Goal: Transaction & Acquisition: Purchase product/service

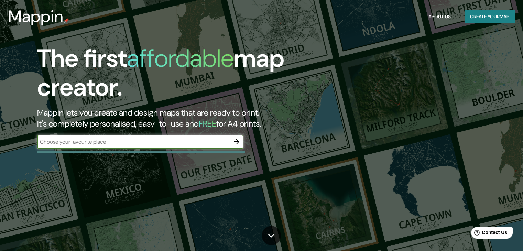
click at [483, 13] on button "Create your map" at bounding box center [490, 16] width 50 height 13
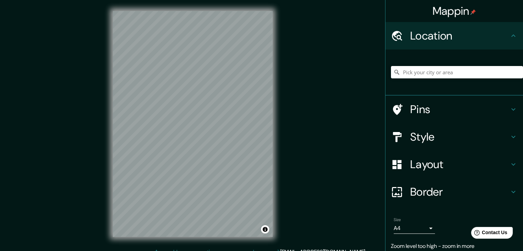
click at [421, 170] on h4 "Layout" at bounding box center [459, 165] width 99 height 14
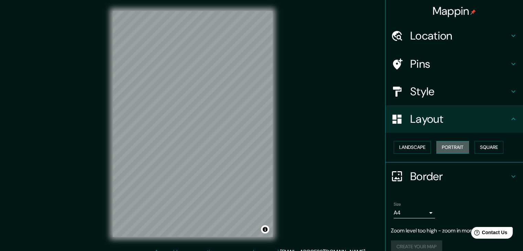
click at [436, 148] on button "Portrait" at bounding box center [452, 147] width 33 height 13
click at [477, 148] on button "Square" at bounding box center [489, 147] width 29 height 13
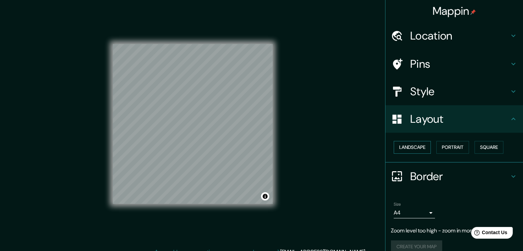
click at [411, 150] on button "Landscape" at bounding box center [412, 147] width 37 height 13
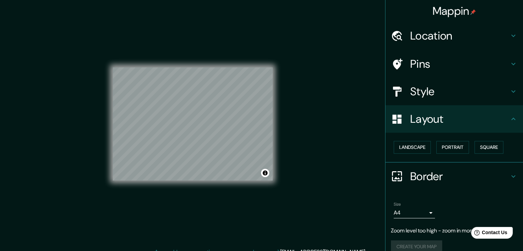
click at [275, 124] on div "© Mapbox © OpenStreetMap Improve this map" at bounding box center [193, 124] width 182 height 248
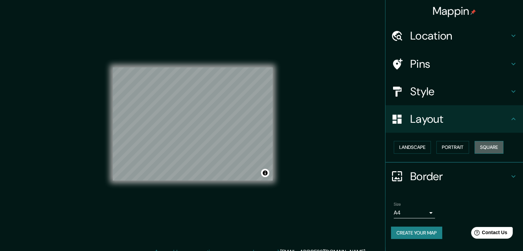
click at [484, 147] on button "Square" at bounding box center [489, 147] width 29 height 13
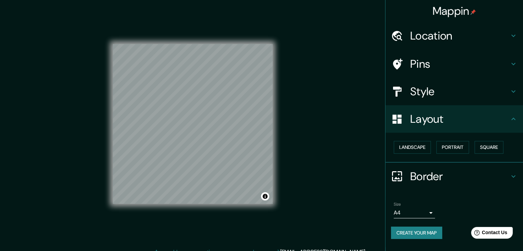
click at [418, 209] on body "Mappin Location Pins Style Layout Landscape Portrait Square Border Choose a bor…" at bounding box center [261, 125] width 523 height 251
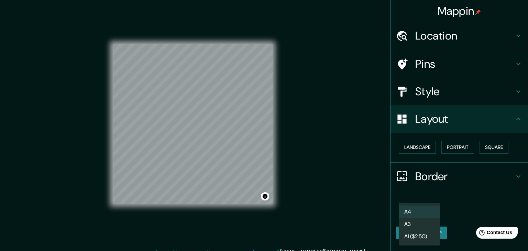
click at [413, 222] on li "A3" at bounding box center [419, 224] width 41 height 12
type input "a4"
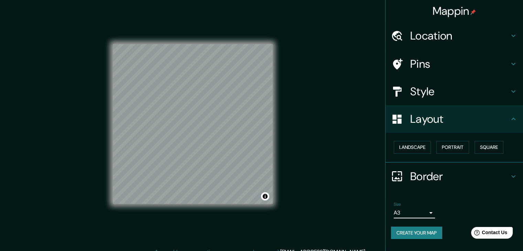
click at [421, 90] on h4 "Style" at bounding box center [459, 92] width 99 height 14
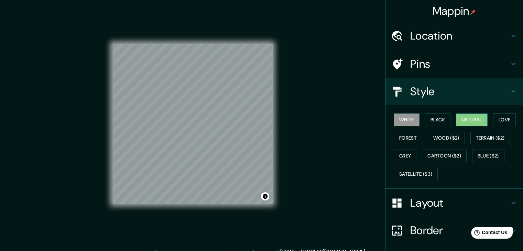
click at [460, 114] on button "Natural" at bounding box center [472, 120] width 32 height 13
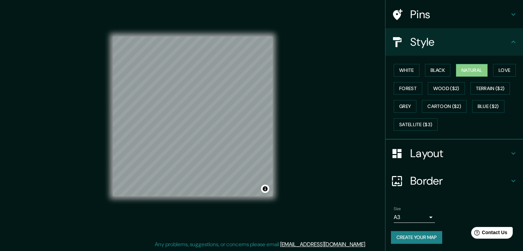
scroll to position [8, 0]
click at [432, 236] on button "Create your map" at bounding box center [416, 237] width 51 height 13
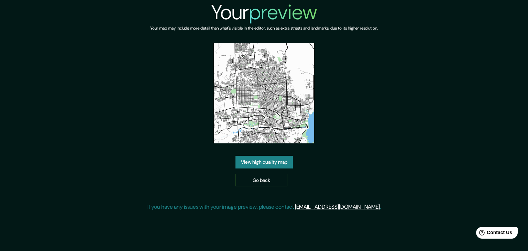
click at [290, 163] on link "View high quality map" at bounding box center [264, 162] width 57 height 13
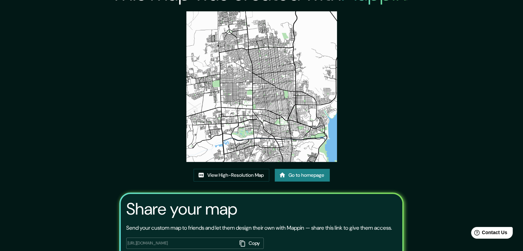
scroll to position [3, 0]
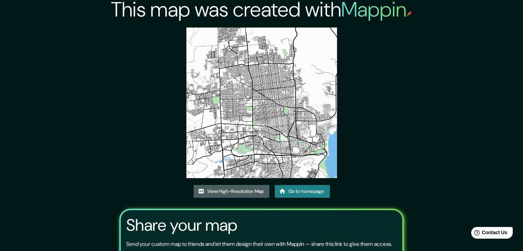
click at [239, 190] on link "View High-Resolution Map" at bounding box center [232, 191] width 76 height 13
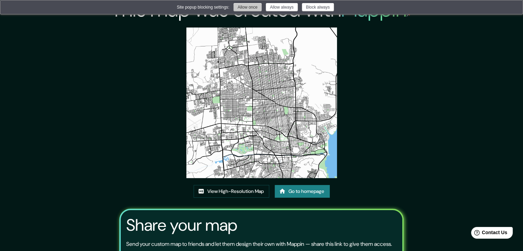
click at [247, 8] on button "Allow once" at bounding box center [248, 7] width 28 height 8
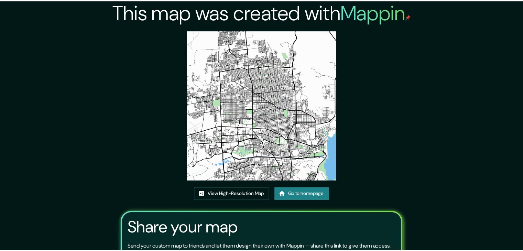
scroll to position [3, 0]
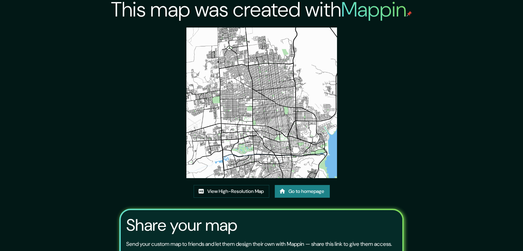
click at [156, 10] on h2 "This map was created with Mappin" at bounding box center [261, 9] width 301 height 25
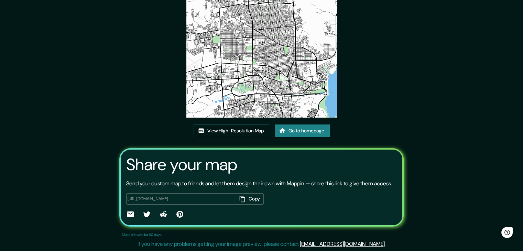
scroll to position [72, 0]
click at [315, 127] on link "Go to homepage" at bounding box center [302, 131] width 55 height 13
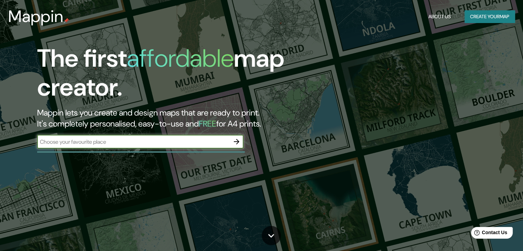
click at [477, 21] on button "Create your map" at bounding box center [490, 16] width 50 height 13
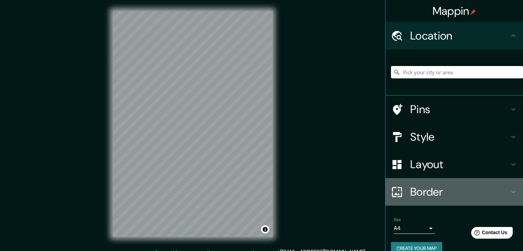
click at [415, 193] on h4 "Border" at bounding box center [459, 192] width 99 height 14
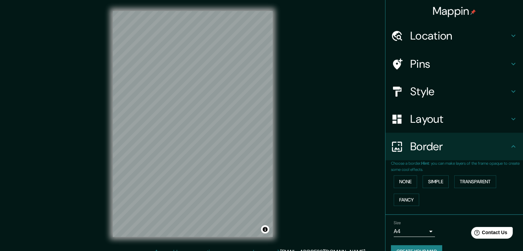
click at [421, 121] on h4 "Layout" at bounding box center [459, 119] width 99 height 14
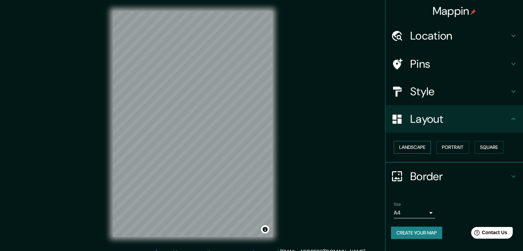
click at [417, 145] on button "Landscape" at bounding box center [412, 147] width 37 height 13
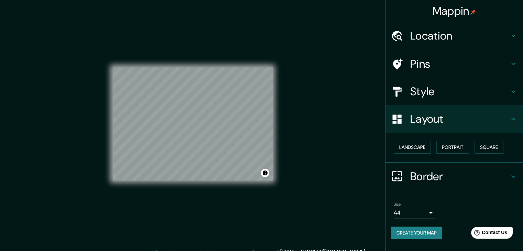
click at [277, 123] on div "© Mapbox © OpenStreetMap Improve this map" at bounding box center [193, 124] width 182 height 248
click at [342, 132] on div "Mappin Location Pins Style Layout Landscape Portrait Square Border Choose a bor…" at bounding box center [261, 129] width 523 height 259
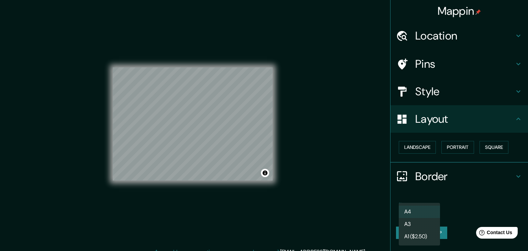
click at [423, 211] on body "Mappin Location Pins Style Layout Landscape Portrait Square Border Choose a bor…" at bounding box center [264, 125] width 528 height 251
click at [416, 221] on li "A3" at bounding box center [419, 224] width 41 height 12
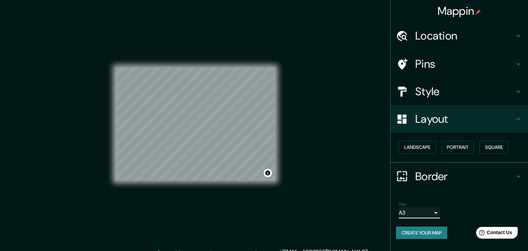
type input "a4"
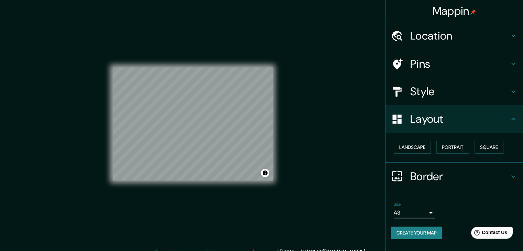
click at [416, 229] on button "Create your map" at bounding box center [416, 233] width 51 height 13
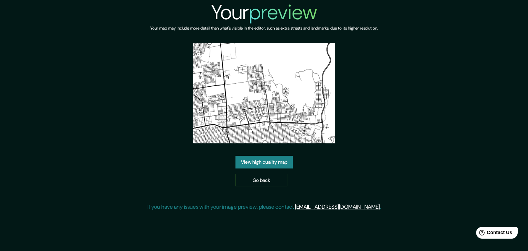
click at [286, 162] on link "View high quality map" at bounding box center [264, 162] width 57 height 13
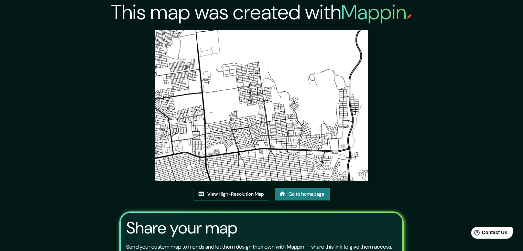
click at [243, 194] on link "View High-Resolution Map" at bounding box center [232, 194] width 76 height 13
click at [453, 21] on div "This map was created with Mappin View High-Resolution Map Go to homepage Share …" at bounding box center [261, 157] width 523 height 314
